Goal: Transaction & Acquisition: Download file/media

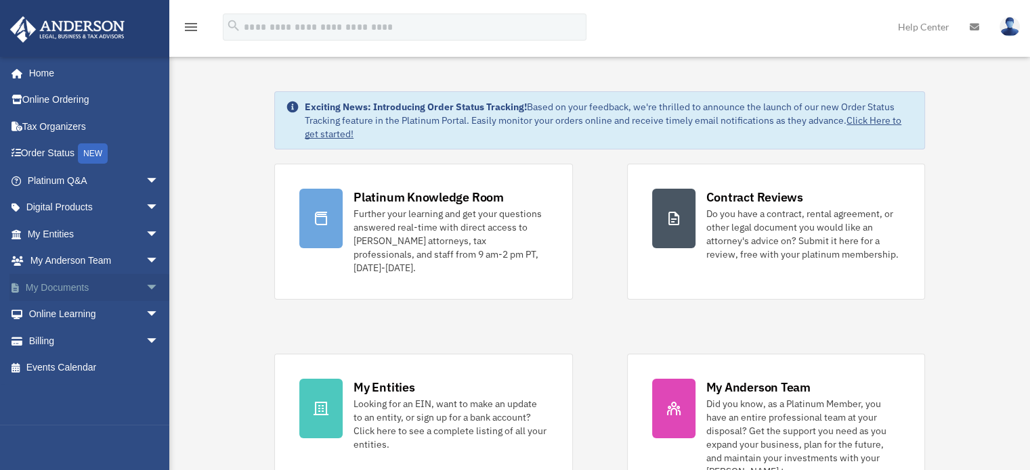
click at [146, 288] on span "arrow_drop_down" at bounding box center [159, 288] width 27 height 28
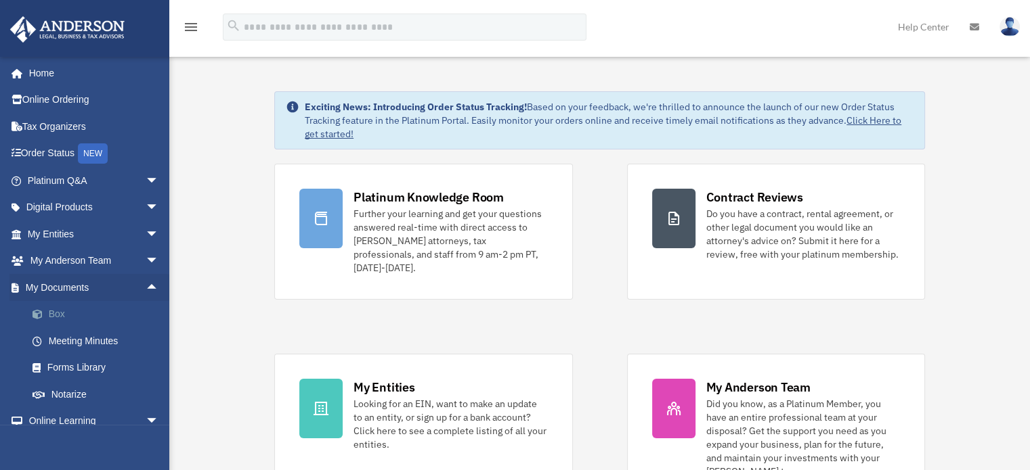
click at [64, 316] on link "Box" at bounding box center [99, 314] width 160 height 27
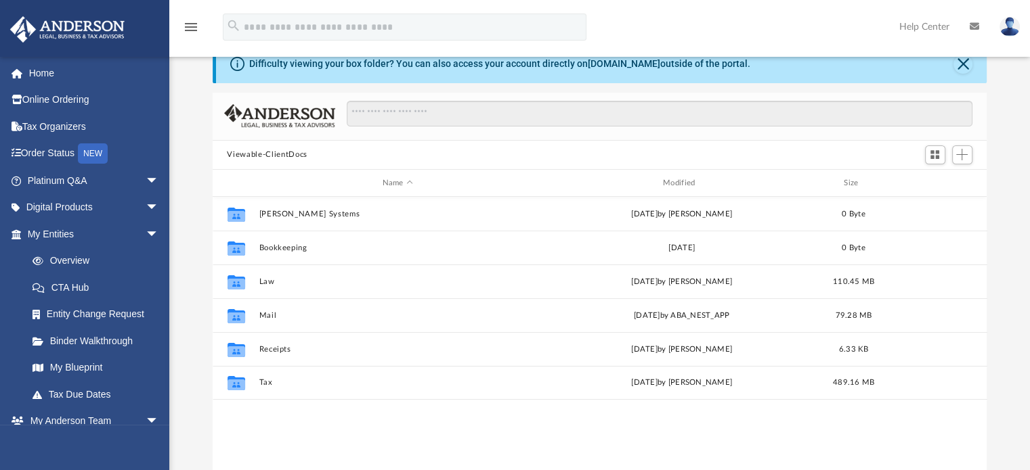
scroll to position [64, 0]
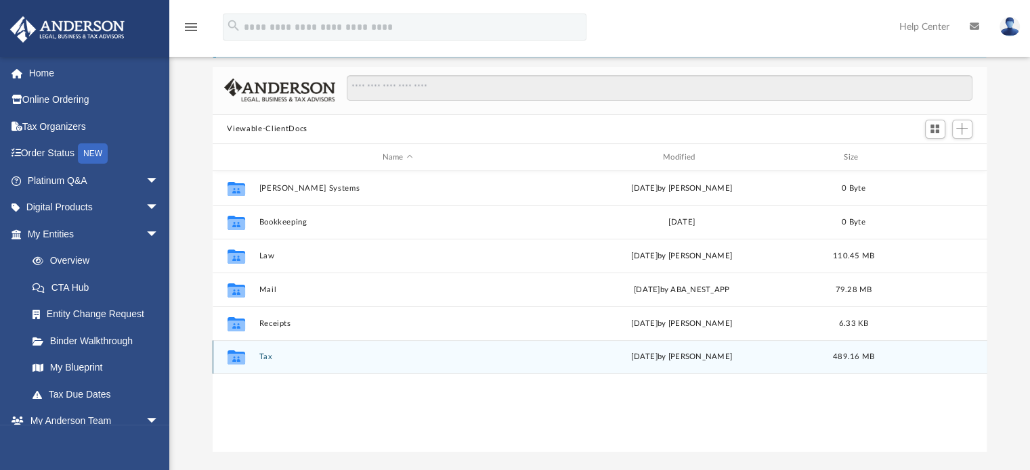
click at [276, 359] on button "Tax" at bounding box center [398, 357] width 278 height 9
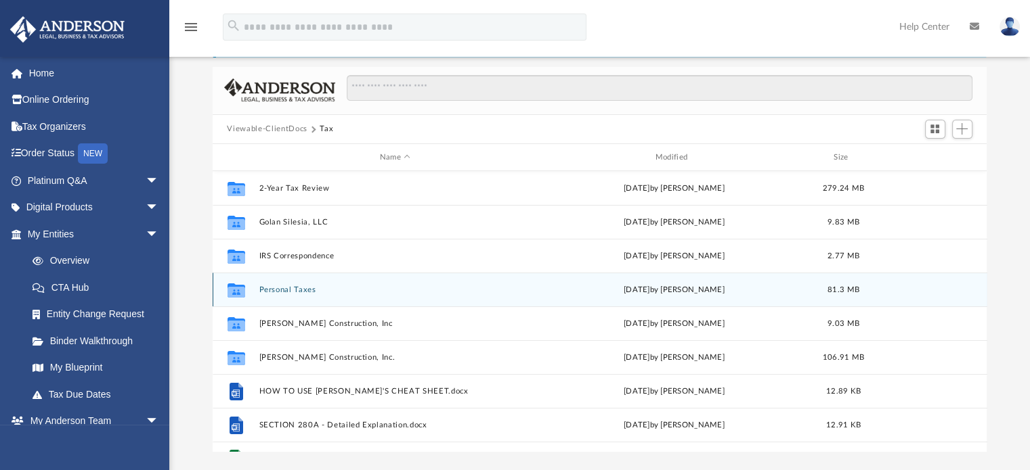
click at [323, 292] on button "Personal Taxes" at bounding box center [395, 290] width 273 height 9
click at [324, 293] on button "Personal Taxes" at bounding box center [395, 290] width 273 height 9
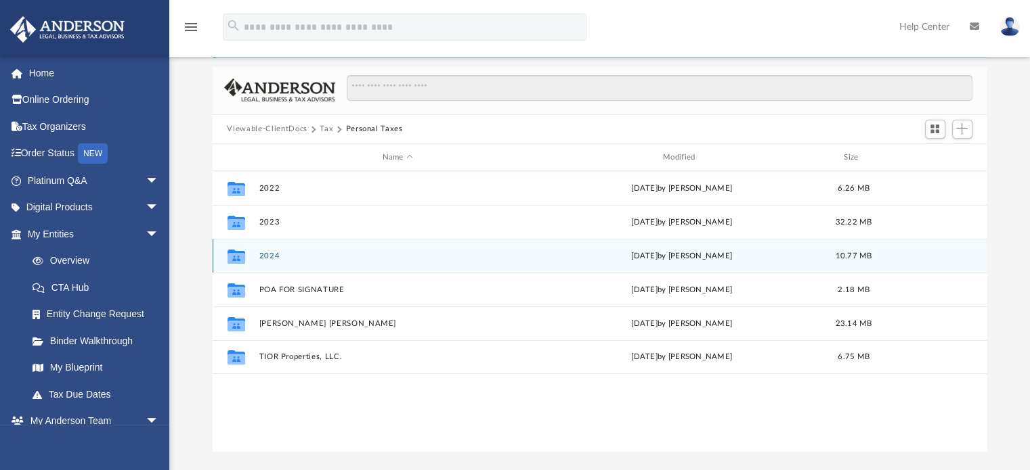
click at [294, 257] on button "2024" at bounding box center [398, 256] width 278 height 9
click at [298, 259] on button "2024" at bounding box center [398, 256] width 278 height 9
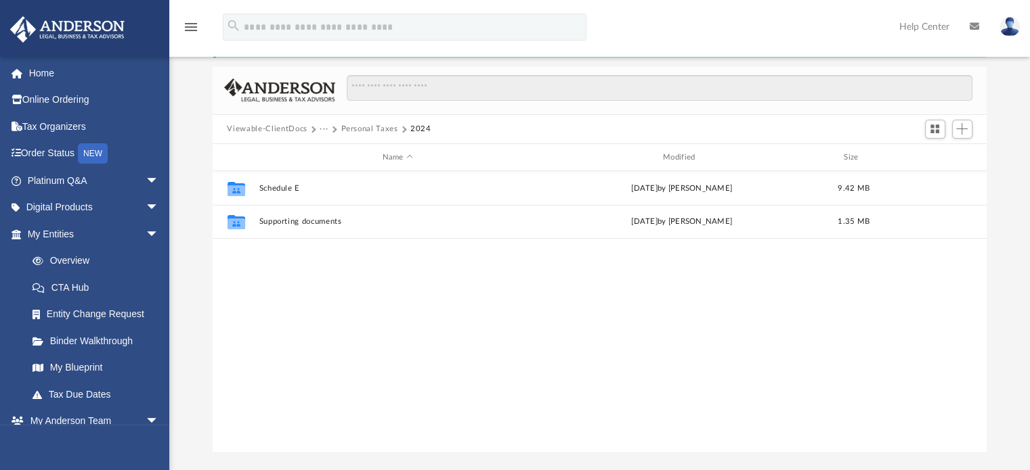
click at [368, 127] on button "Personal Taxes" at bounding box center [368, 129] width 57 height 12
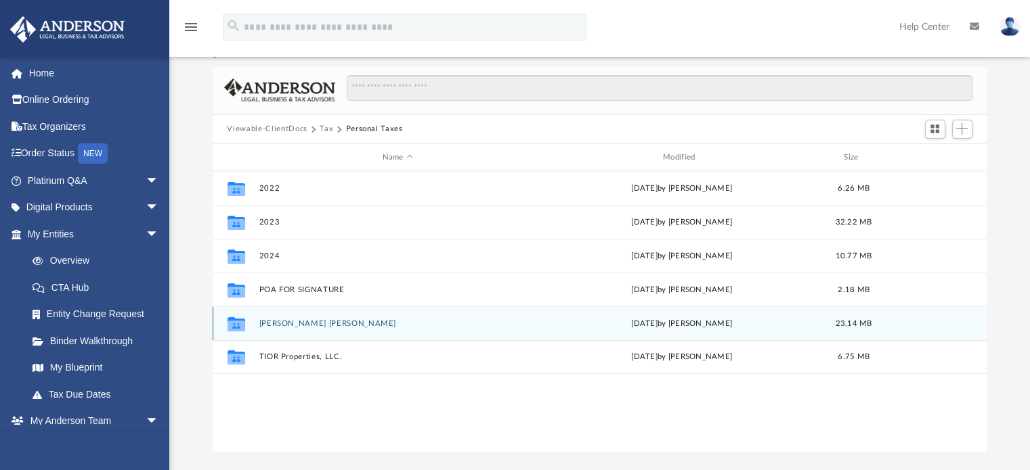
click at [352, 322] on button "Rodriguez Collard, Celia" at bounding box center [398, 324] width 278 height 9
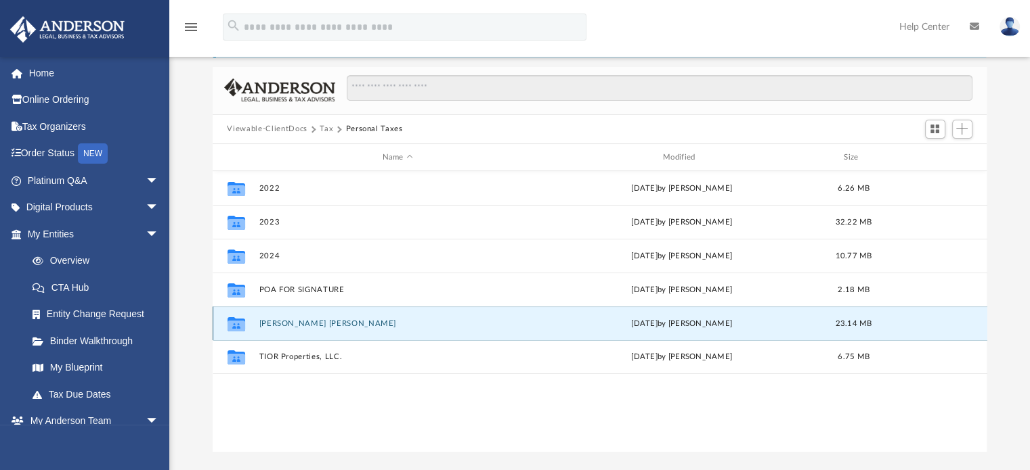
click at [349, 322] on button "Rodriguez Collard, Celia" at bounding box center [398, 324] width 278 height 9
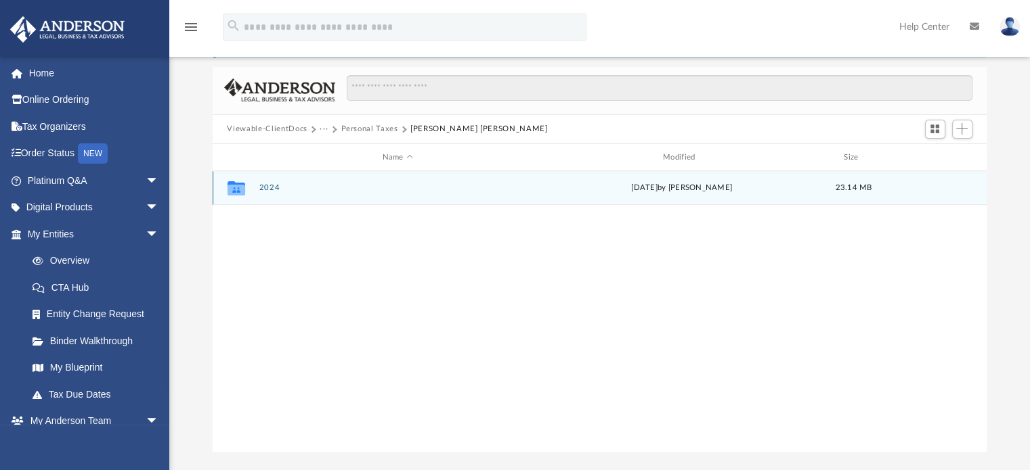
click at [290, 190] on button "2024" at bounding box center [398, 188] width 278 height 9
click at [295, 188] on button "2024" at bounding box center [398, 188] width 278 height 9
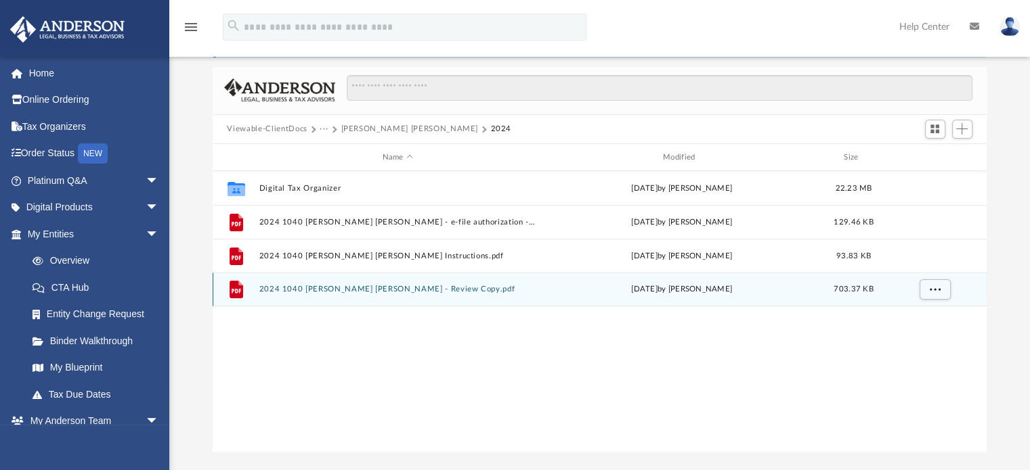
click at [447, 289] on button "2024 1040 Rodriguez Collard, Celia - Review Copy.pdf" at bounding box center [398, 290] width 278 height 9
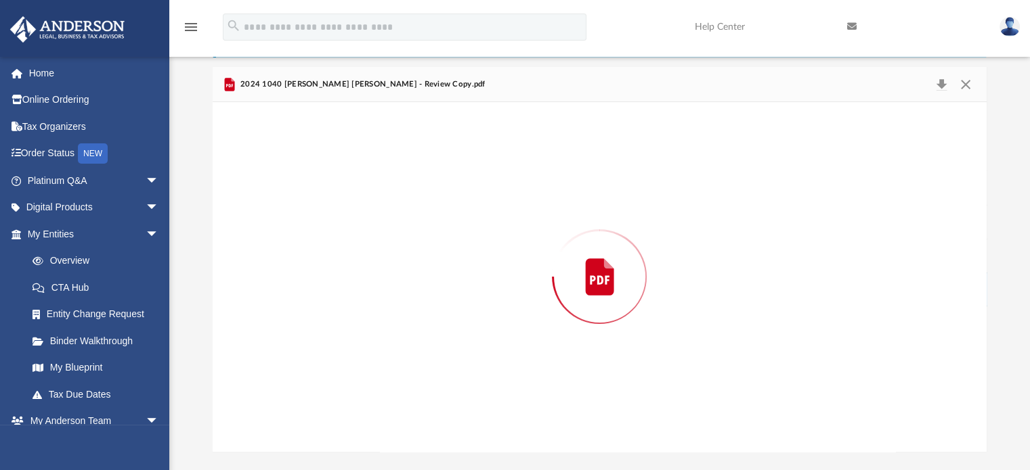
click at [447, 288] on div "Preview" at bounding box center [600, 276] width 774 height 349
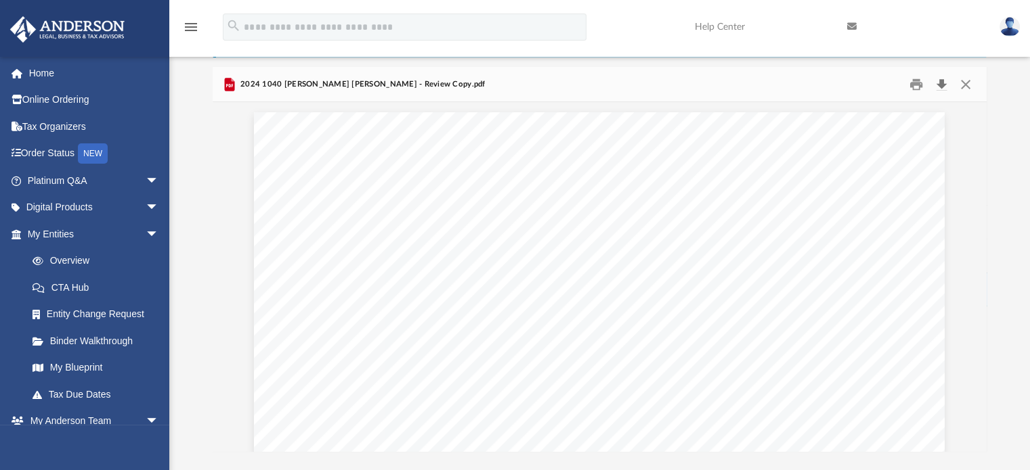
click at [948, 85] on button "Download" at bounding box center [941, 84] width 24 height 21
click at [967, 80] on button "Close" at bounding box center [965, 84] width 24 height 21
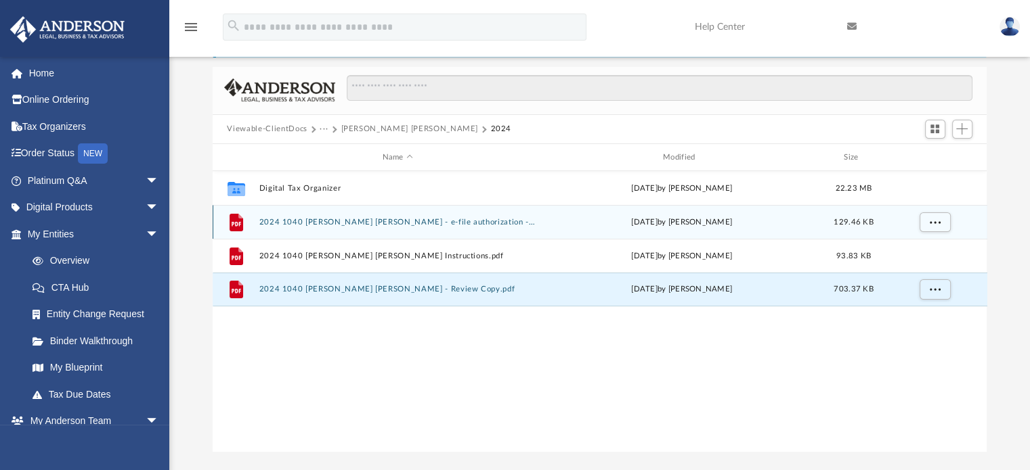
click at [489, 218] on button "2024 1040 Rodriguez Collard, Celia - e-file authorization - please sign.pdf" at bounding box center [398, 222] width 278 height 9
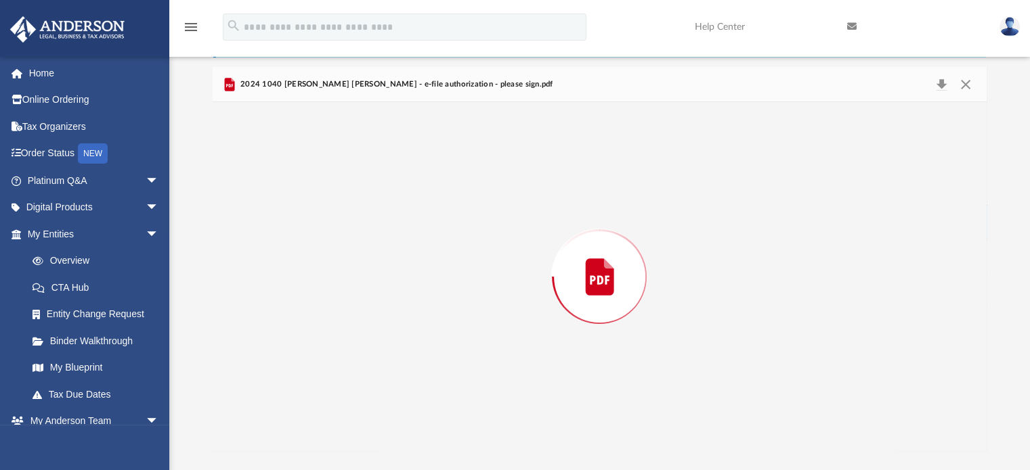
click at [486, 221] on div "Preview" at bounding box center [600, 276] width 774 height 349
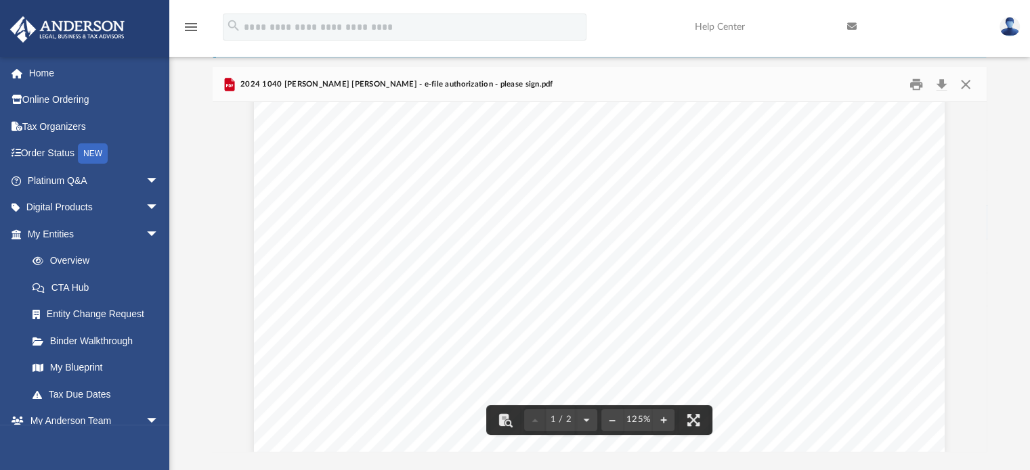
scroll to position [534, 0]
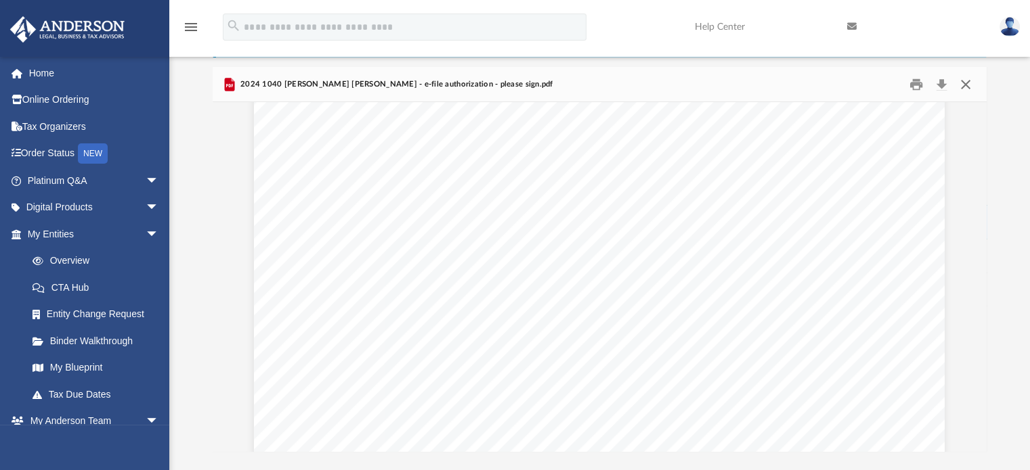
click at [969, 89] on button "Close" at bounding box center [965, 84] width 24 height 21
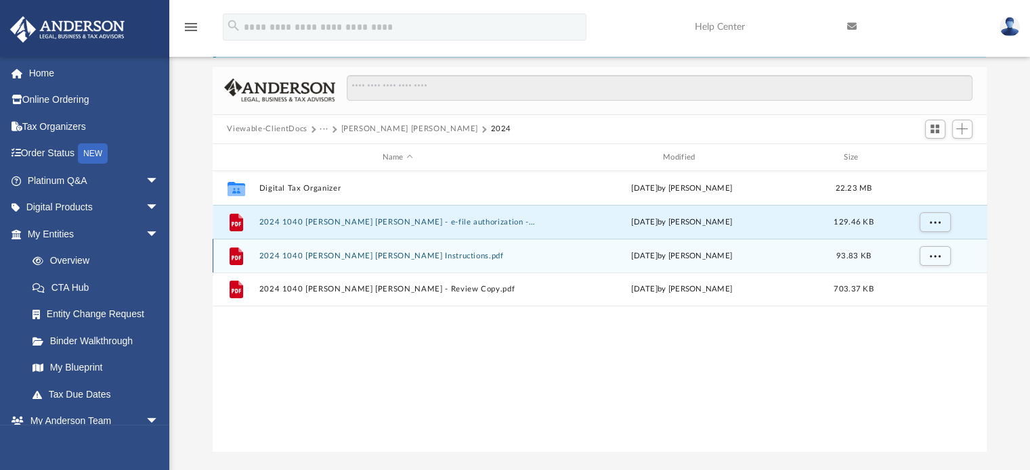
click at [474, 255] on button "2024 1040 Rodriguez Collard, Celia - Filing Instructions.pdf" at bounding box center [398, 256] width 278 height 9
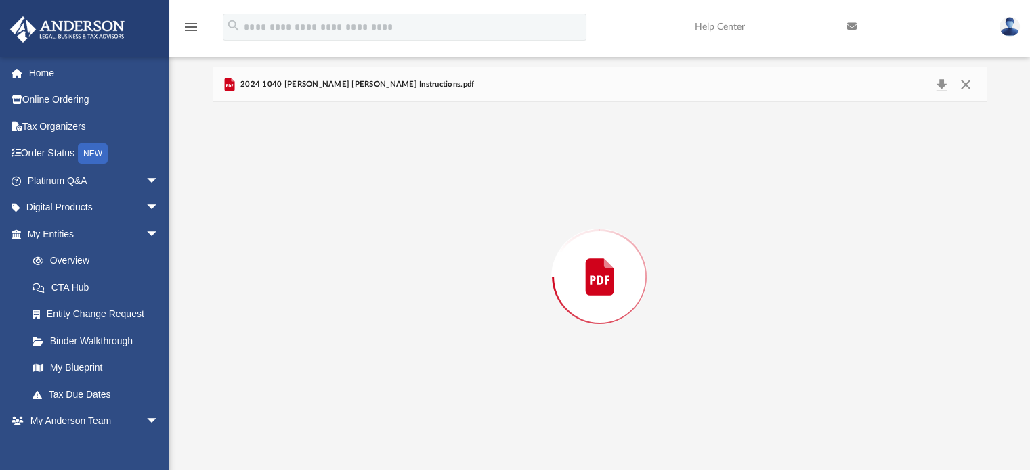
click at [479, 252] on div "Preview" at bounding box center [600, 276] width 774 height 349
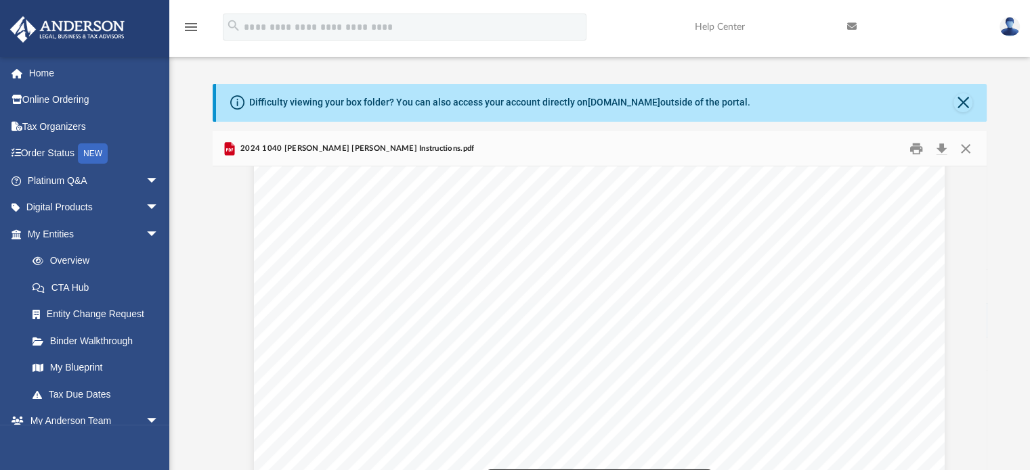
scroll to position [0, 0]
click at [947, 149] on button "Download" at bounding box center [941, 148] width 24 height 21
